Goal: Communication & Community: Answer question/provide support

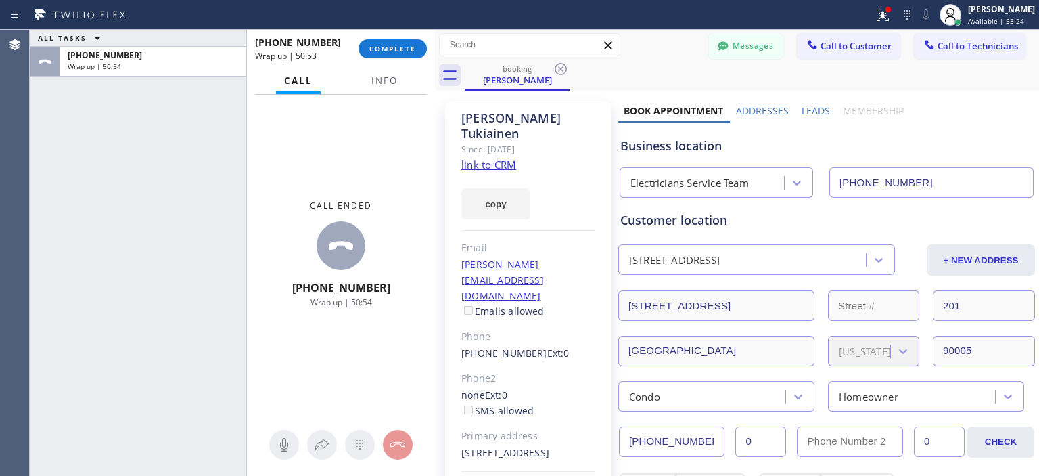
click at [399, 51] on span "COMPLETE" at bounding box center [392, 48] width 47 height 9
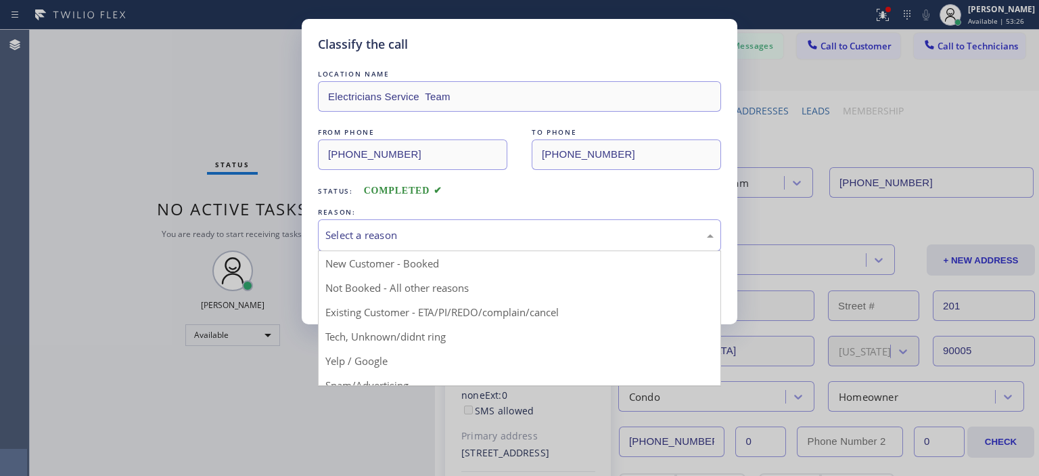
click at [468, 230] on div "Select a reason" at bounding box center [519, 235] width 388 height 16
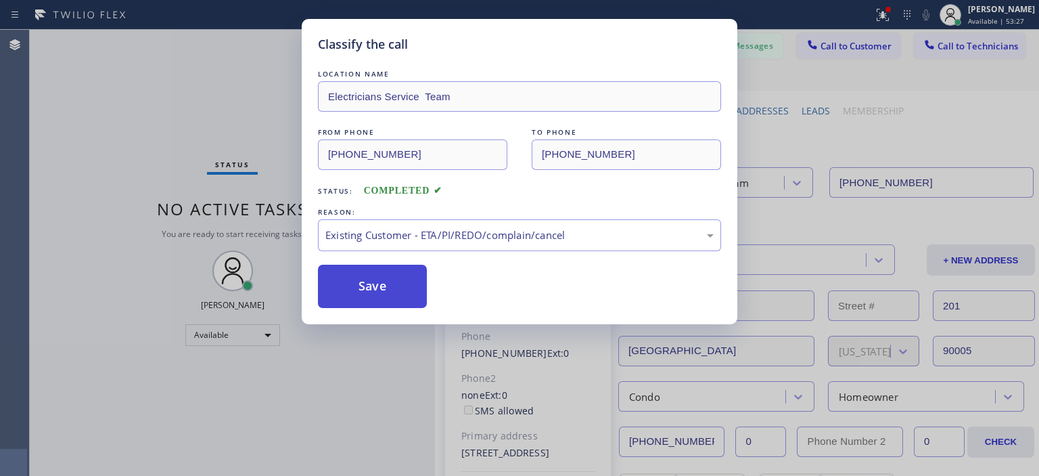
click at [383, 290] on button "Save" at bounding box center [372, 286] width 109 height 43
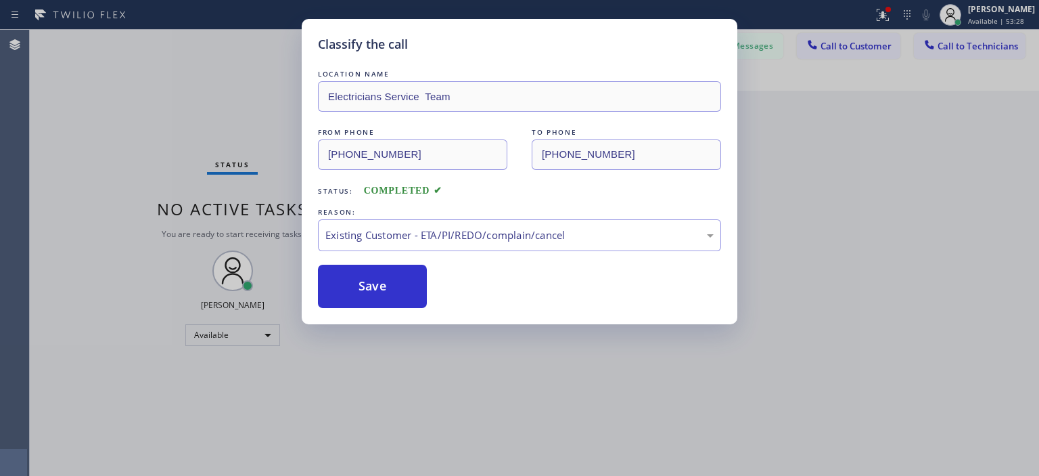
click at [232, 342] on div "Classify the call LOCATION NAME Electricians Service Team FROM PHONE [PHONE_NUM…" at bounding box center [519, 238] width 1039 height 476
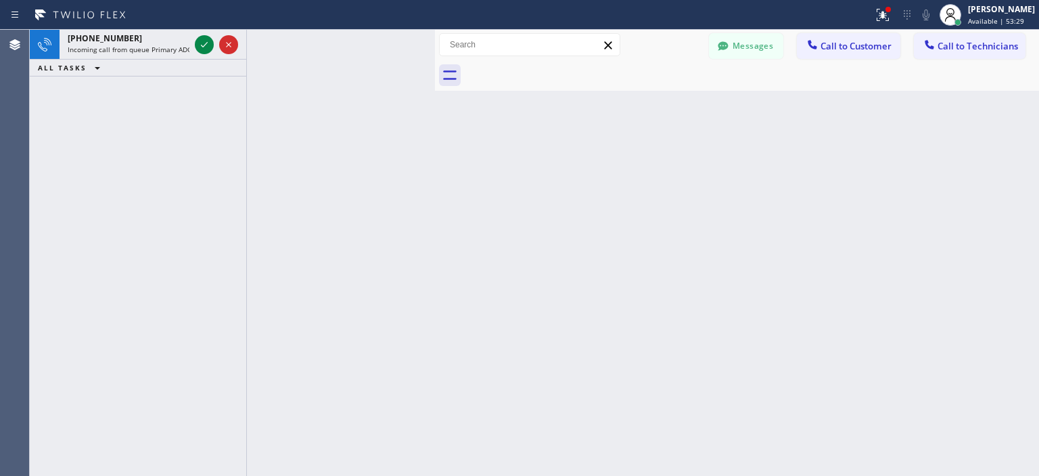
click at [233, 334] on div "[PHONE_NUMBER] Incoming call from queue Primary ADC ALL TASKS ALL TASKS ACTIVE …" at bounding box center [138, 253] width 217 height 446
click at [984, 13] on div "[PERSON_NAME]" at bounding box center [1001, 9] width 67 height 12
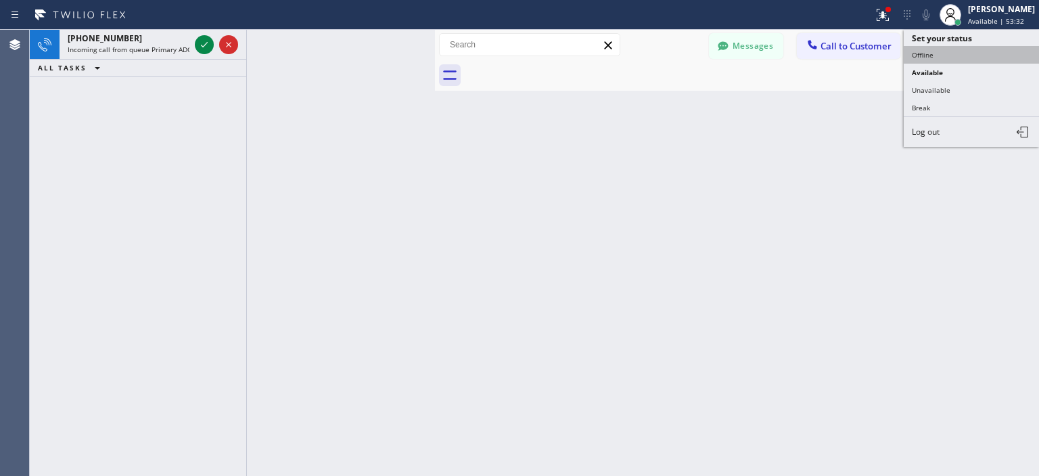
click at [945, 53] on button "Offline" at bounding box center [971, 55] width 135 height 18
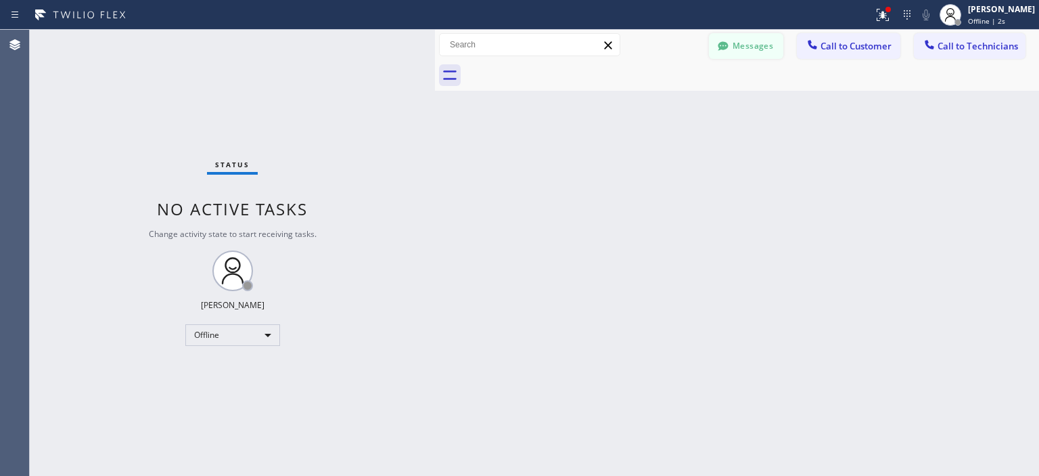
click at [735, 39] on button "Messages" at bounding box center [746, 46] width 74 height 26
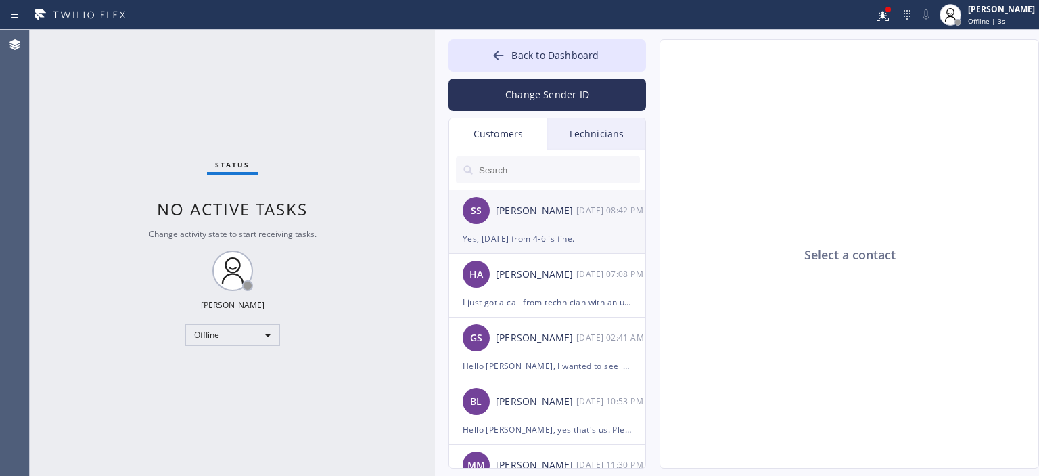
click at [536, 223] on div "SS [PERSON_NAME] [DATE] 08:42 PM" at bounding box center [548, 210] width 198 height 41
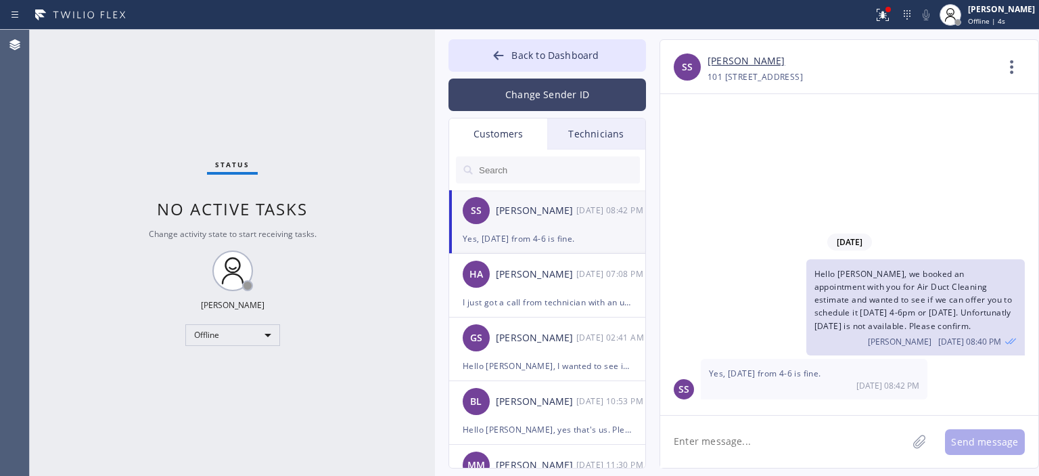
click at [579, 99] on button "Change Sender ID" at bounding box center [548, 94] width 198 height 32
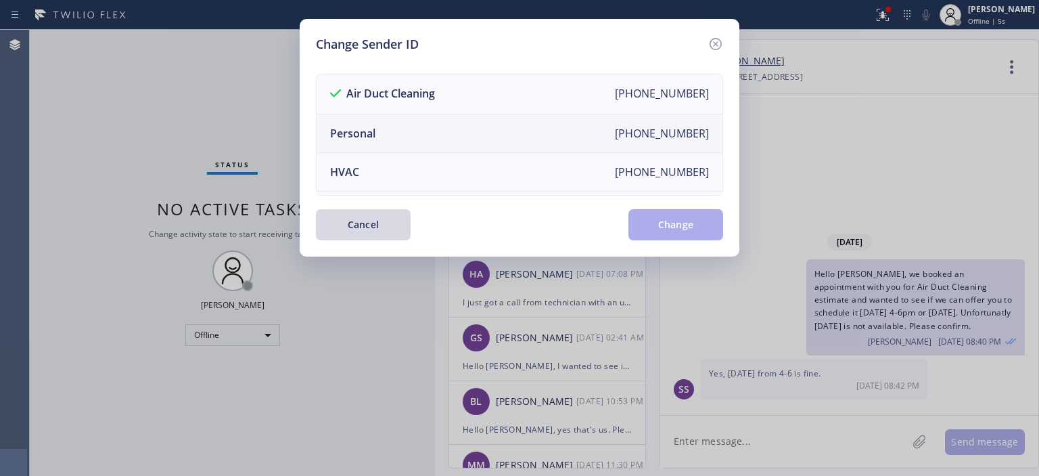
click at [445, 137] on li "Personal [PHONE_NUMBER]" at bounding box center [520, 133] width 406 height 39
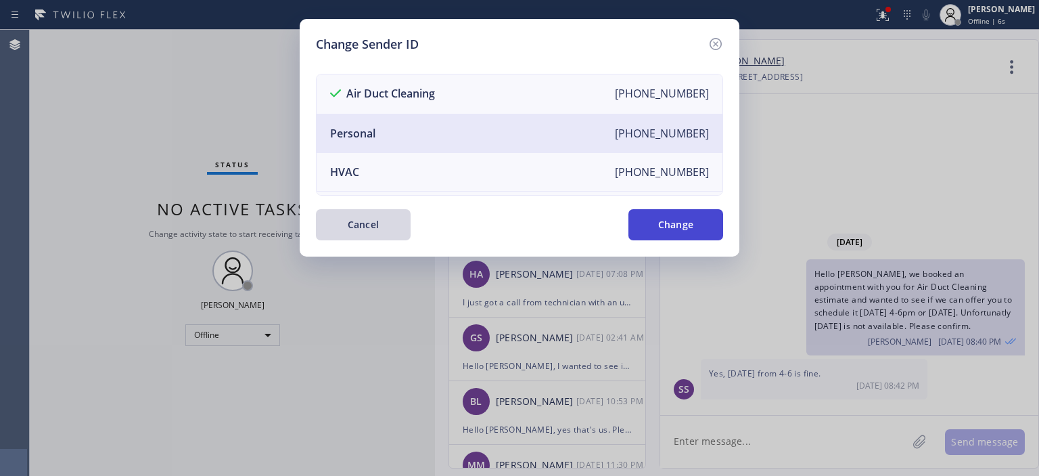
click at [662, 232] on button "Change" at bounding box center [676, 224] width 95 height 31
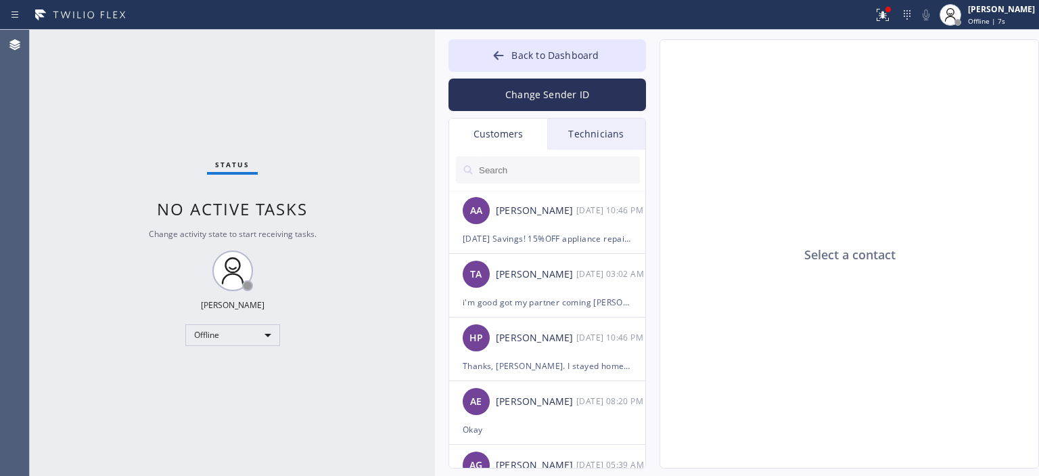
click at [593, 135] on div "Technicians" at bounding box center [596, 133] width 98 height 31
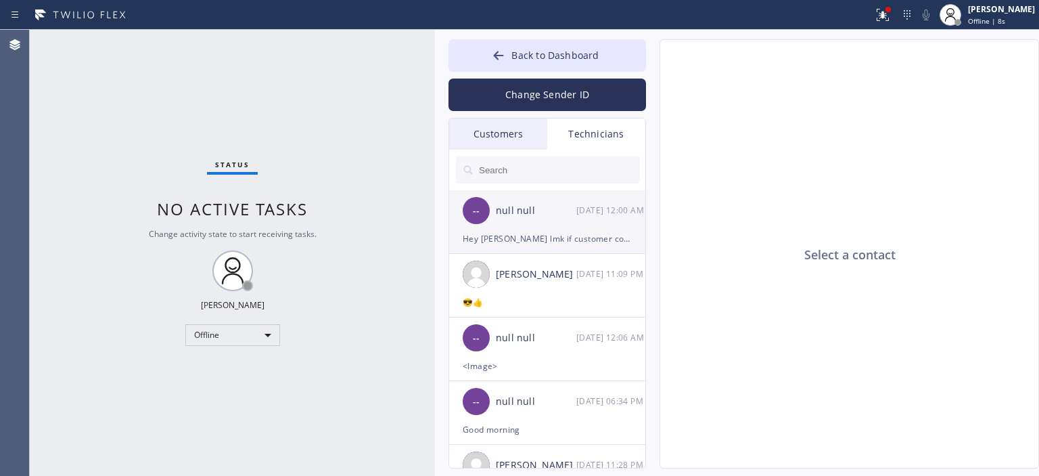
click at [592, 213] on div "[DATE] 12:00 AM" at bounding box center [611, 210] width 70 height 16
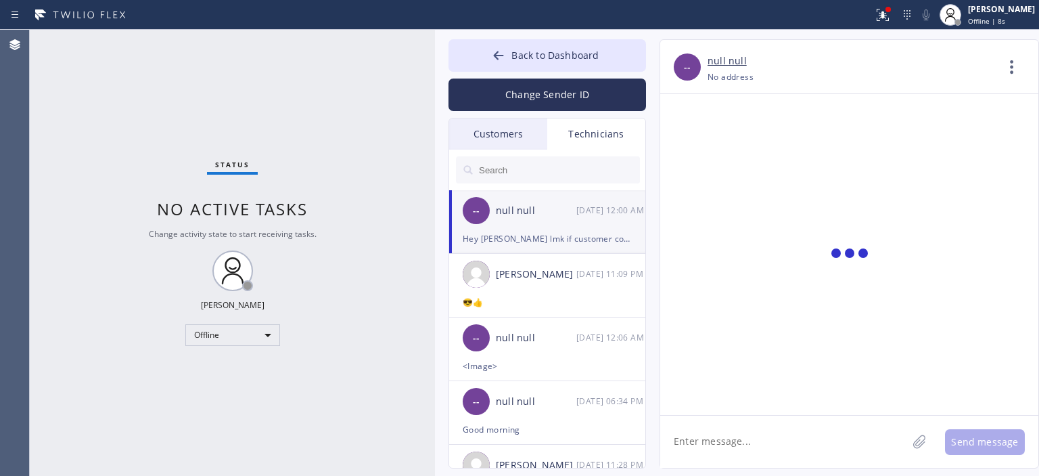
scroll to position [6130, 0]
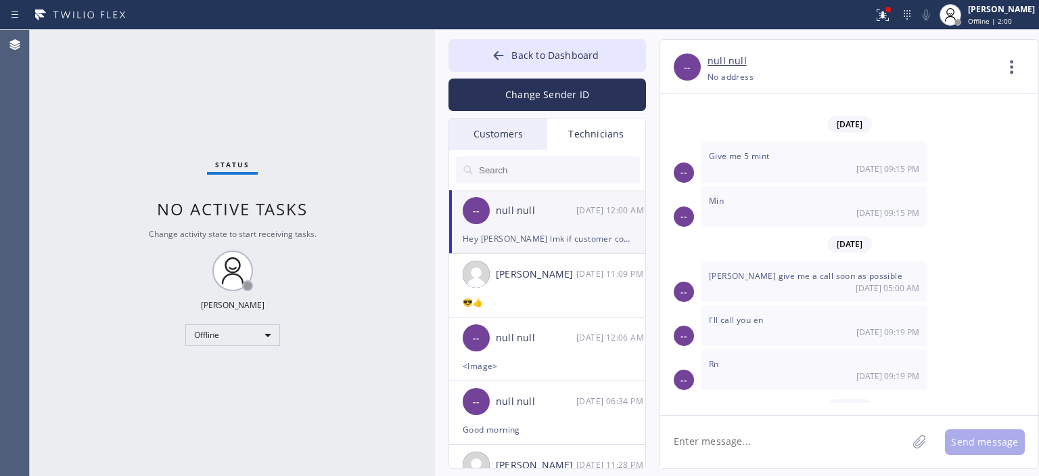
click at [49, 167] on div "Status No active tasks Change activity state to start receiving tasks. [PERSON_…" at bounding box center [232, 253] width 405 height 446
click at [576, 292] on div "[PERSON_NAME] [DATE] 11:09 PM" at bounding box center [548, 274] width 198 height 41
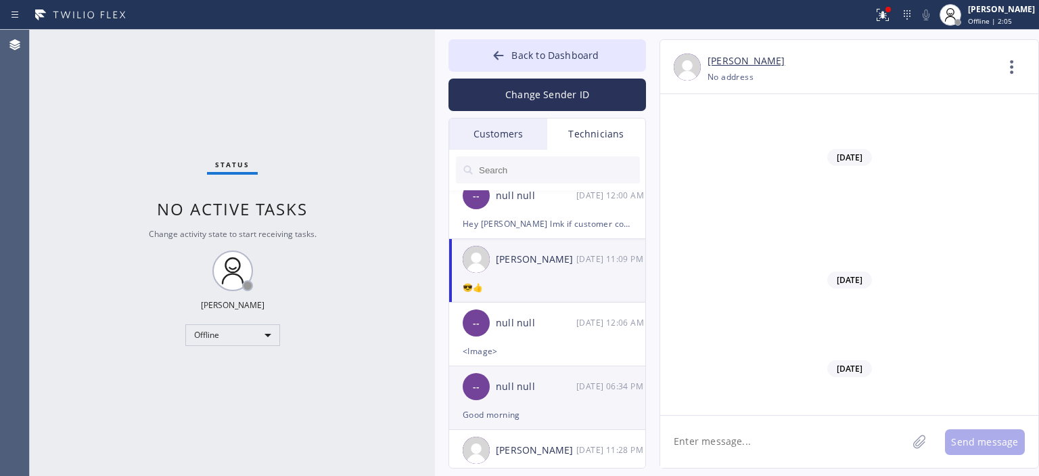
scroll to position [65, 0]
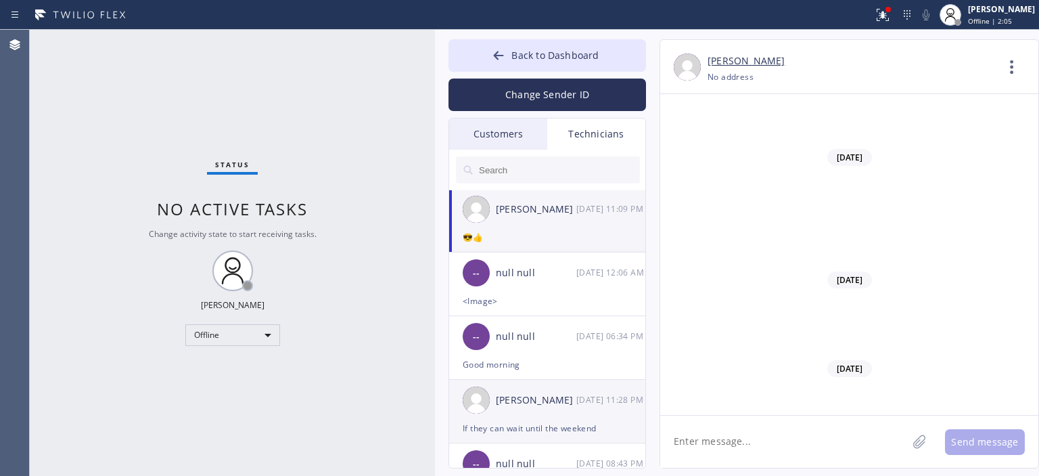
click at [555, 407] on div "[PERSON_NAME] [DATE] 11:28 PM" at bounding box center [548, 400] width 198 height 41
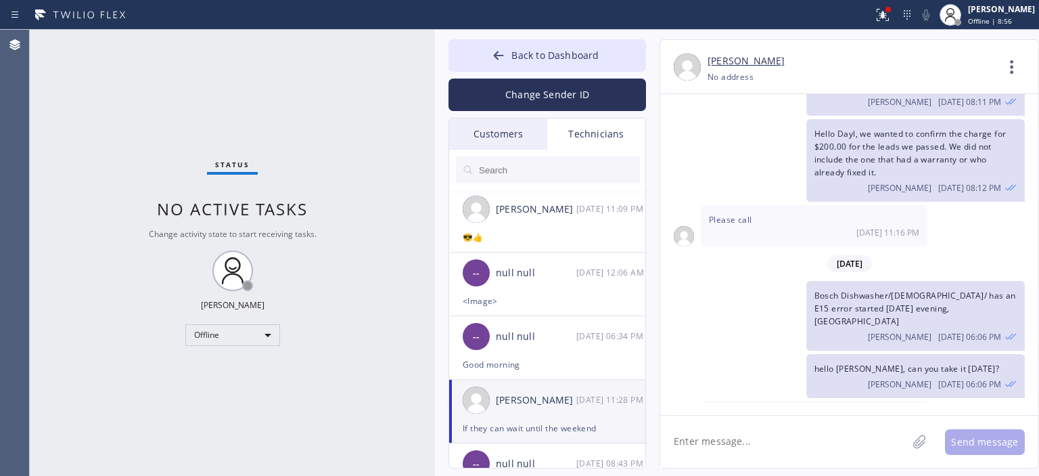
scroll to position [62402, 0]
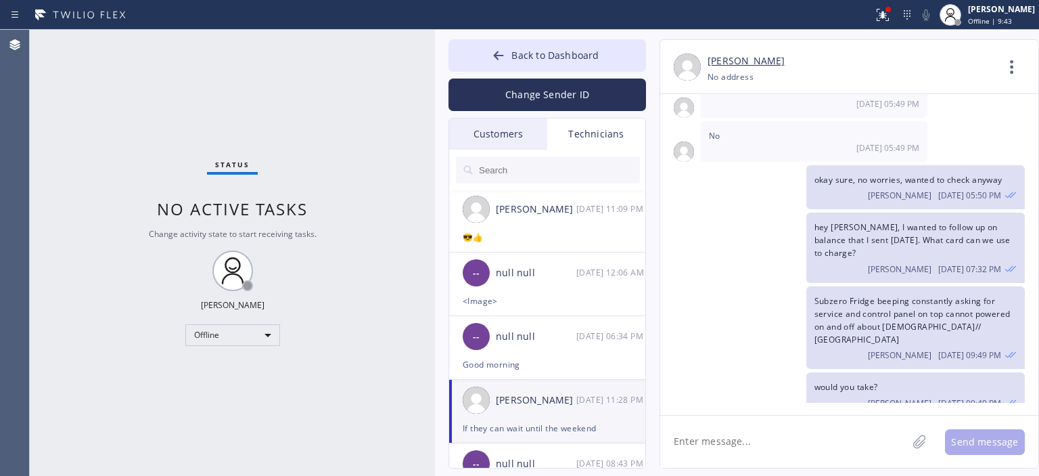
click at [736, 435] on textarea at bounding box center [783, 441] width 247 height 52
click at [917, 441] on textarea "Hello [PERSON_NAME], please review the balance for these leads. $310.00" at bounding box center [795, 441] width 271 height 52
click at [670, 459] on textarea "Hello [PERSON_NAME], please review the balance for these leads $310.00" at bounding box center [795, 441] width 271 height 52
type textarea "Hello [PERSON_NAME], please review the balance for these leads $310.00"
click at [995, 443] on button "Send message" at bounding box center [985, 442] width 80 height 26
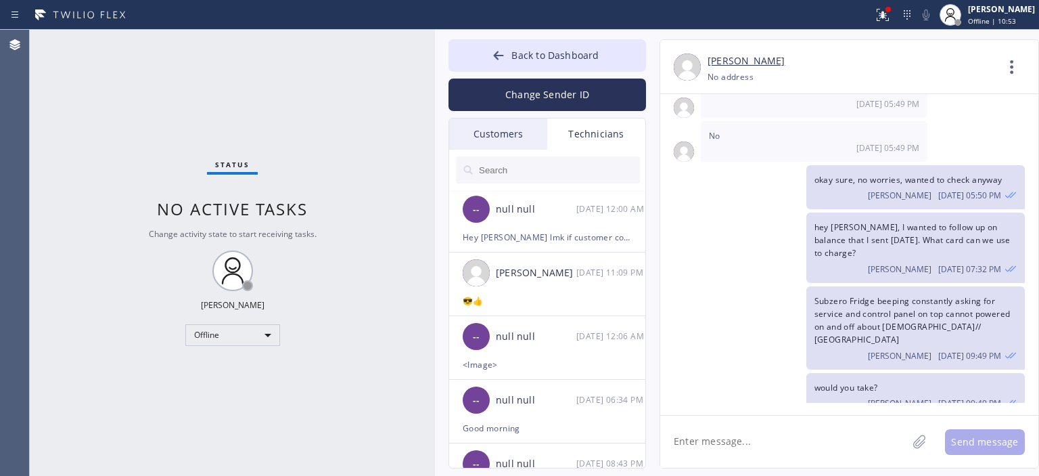
scroll to position [62492, 0]
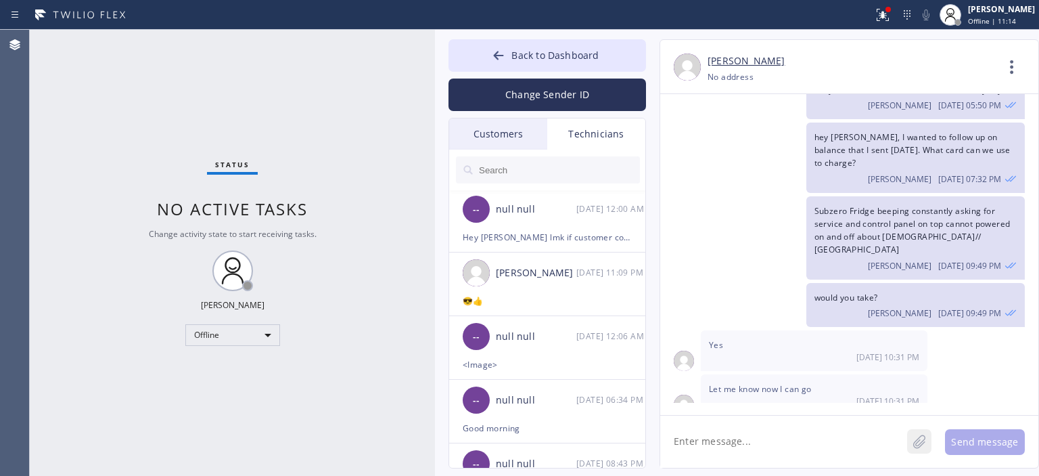
click at [926, 438] on icon at bounding box center [920, 441] width 14 height 17
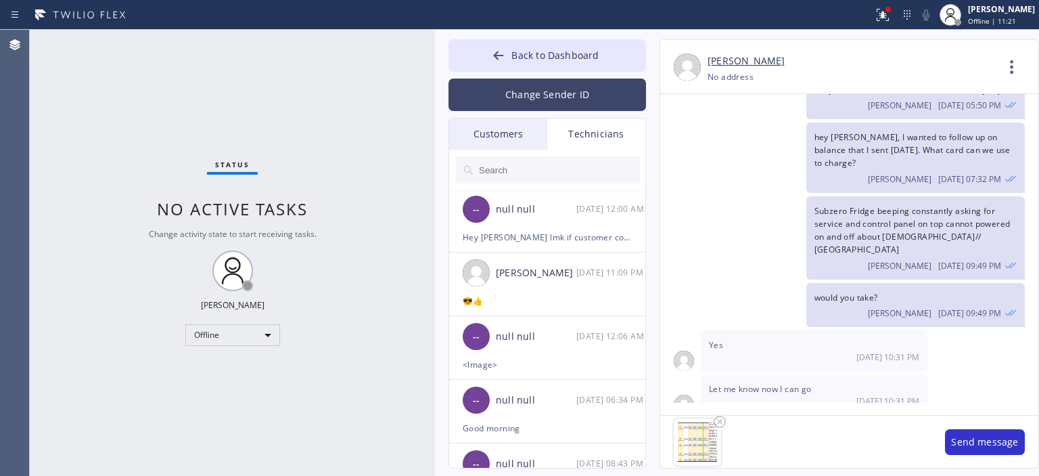
click at [537, 90] on button "Change Sender ID" at bounding box center [548, 94] width 198 height 32
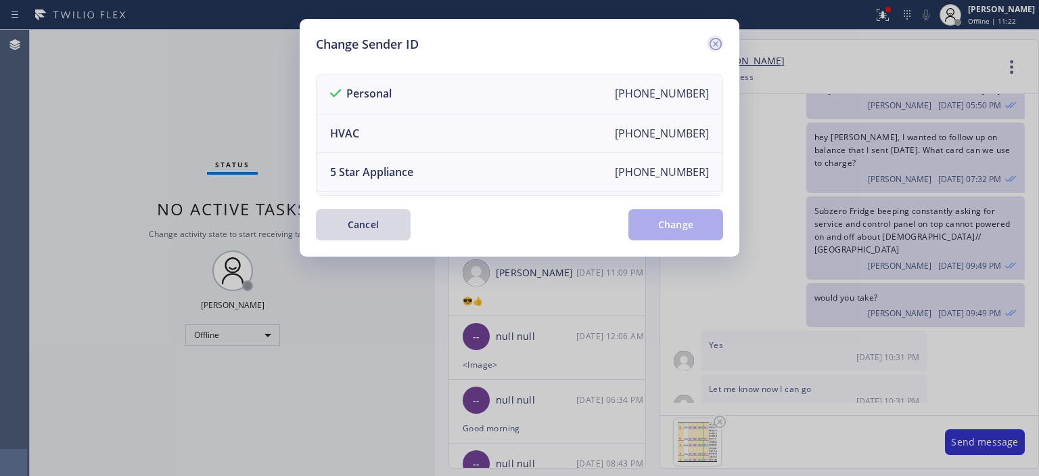
click at [716, 39] on icon at bounding box center [716, 44] width 12 height 12
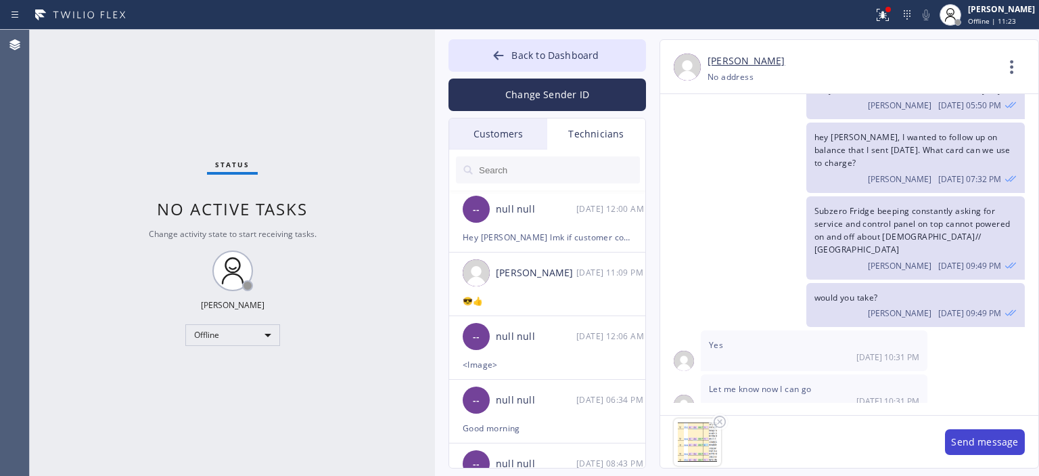
click at [977, 438] on button "Send message" at bounding box center [985, 442] width 80 height 26
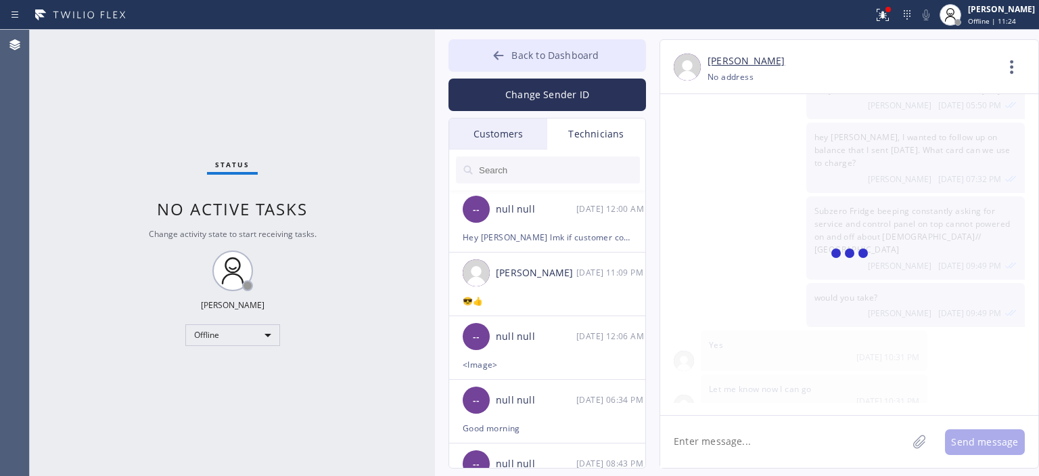
click at [491, 55] on button "Back to Dashboard" at bounding box center [548, 55] width 198 height 32
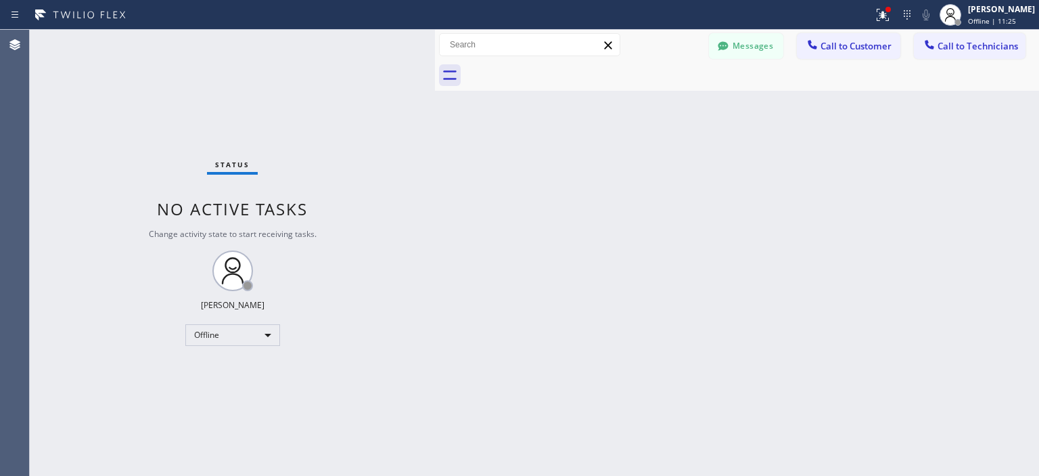
scroll to position [62608, 0]
